Goal: Task Accomplishment & Management: Use online tool/utility

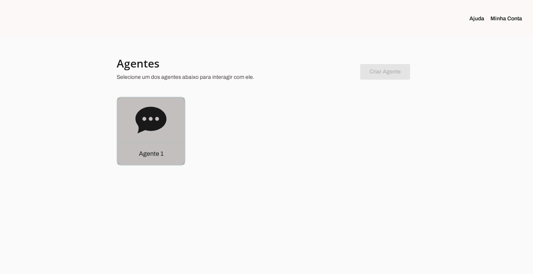
click at [133, 151] on div "Agente 1" at bounding box center [151, 153] width 67 height 22
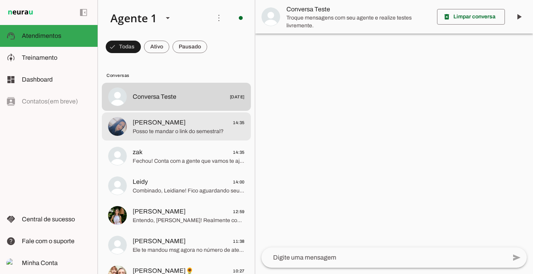
click at [172, 125] on span "[PERSON_NAME] 14:35" at bounding box center [189, 123] width 112 height 10
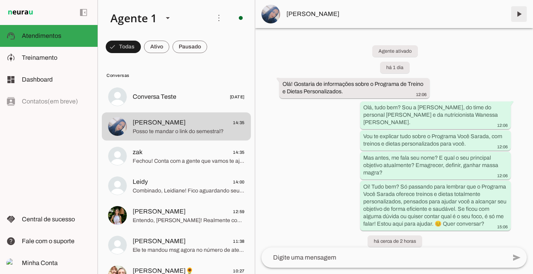
click at [518, 18] on span at bounding box center [519, 14] width 19 height 19
click at [153, 43] on span at bounding box center [156, 46] width 25 height 19
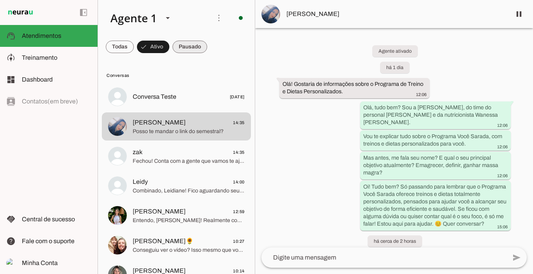
click at [187, 43] on span at bounding box center [190, 46] width 35 height 19
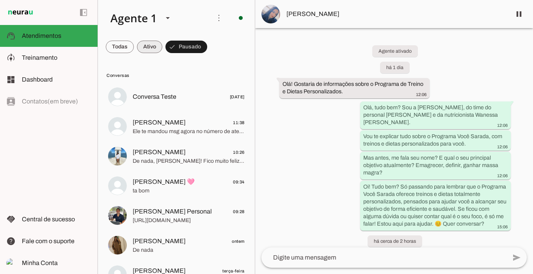
click at [142, 47] on span at bounding box center [149, 46] width 25 height 19
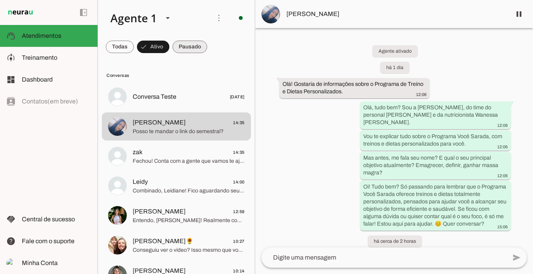
click at [182, 48] on span at bounding box center [190, 46] width 35 height 19
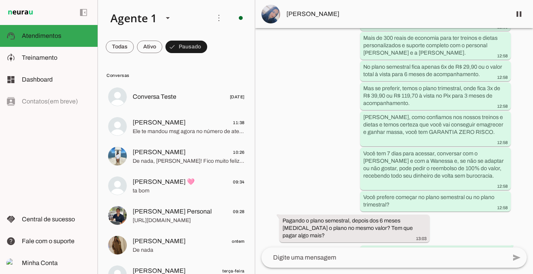
scroll to position [1377, 0]
